Goal: Check status: Check status

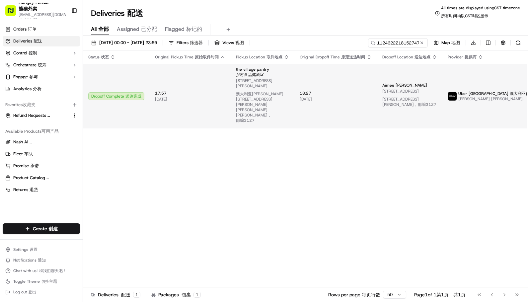
type input "112462221815274788952"
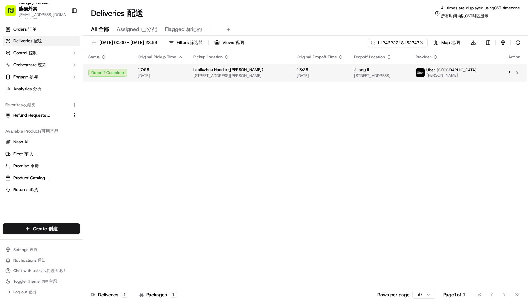
click at [473, 75] on span "[PERSON_NAME]" at bounding box center [452, 75] width 50 height 5
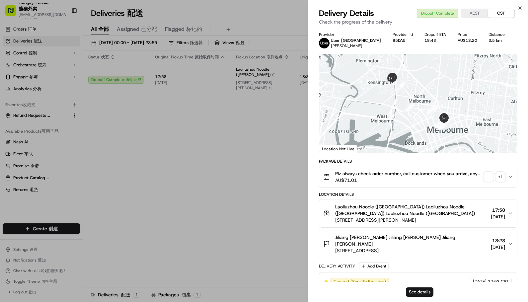
click at [498, 175] on div "+ 1" at bounding box center [500, 176] width 9 height 9
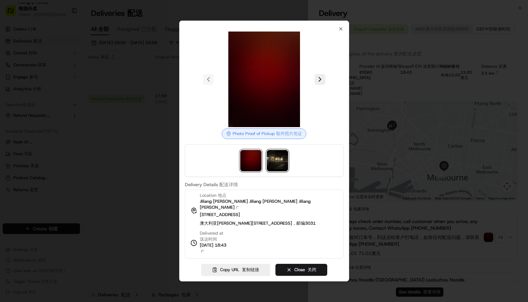
click at [275, 159] on img at bounding box center [277, 160] width 21 height 21
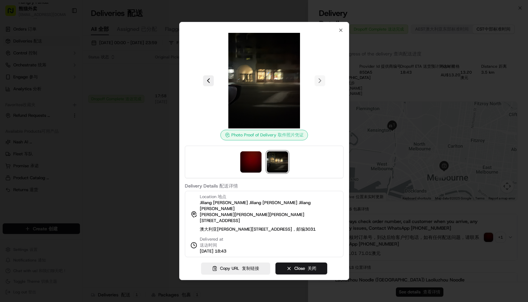
click at [447, 111] on div at bounding box center [264, 151] width 528 height 302
